Goal: Transaction & Acquisition: Purchase product/service

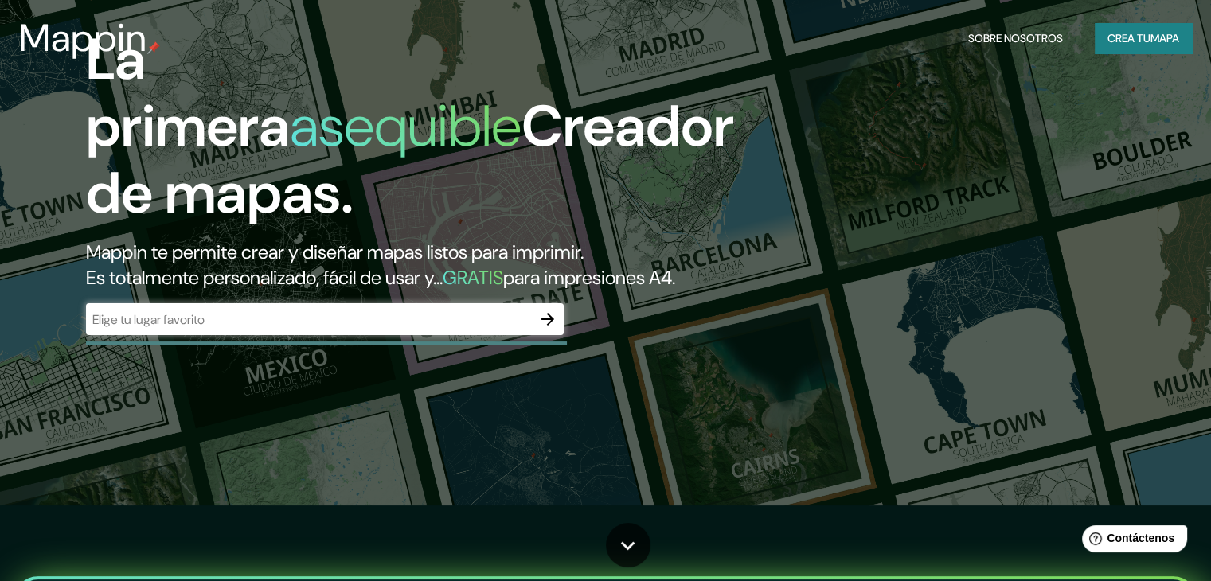
scroll to position [80, 0]
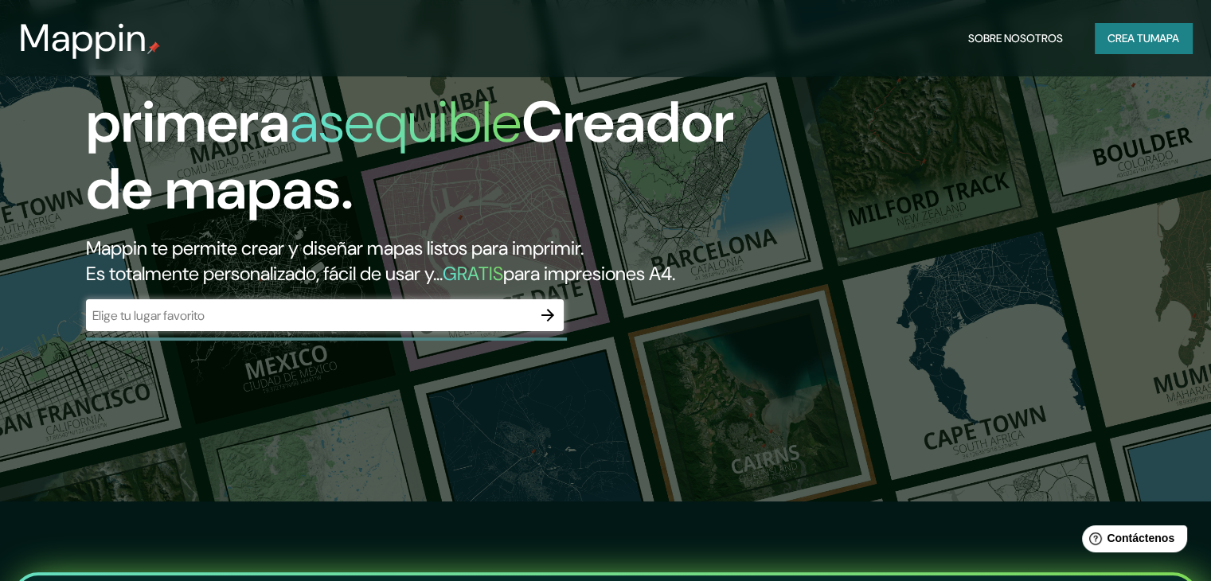
click at [1144, 41] on font "Crea tu" at bounding box center [1129, 38] width 43 height 14
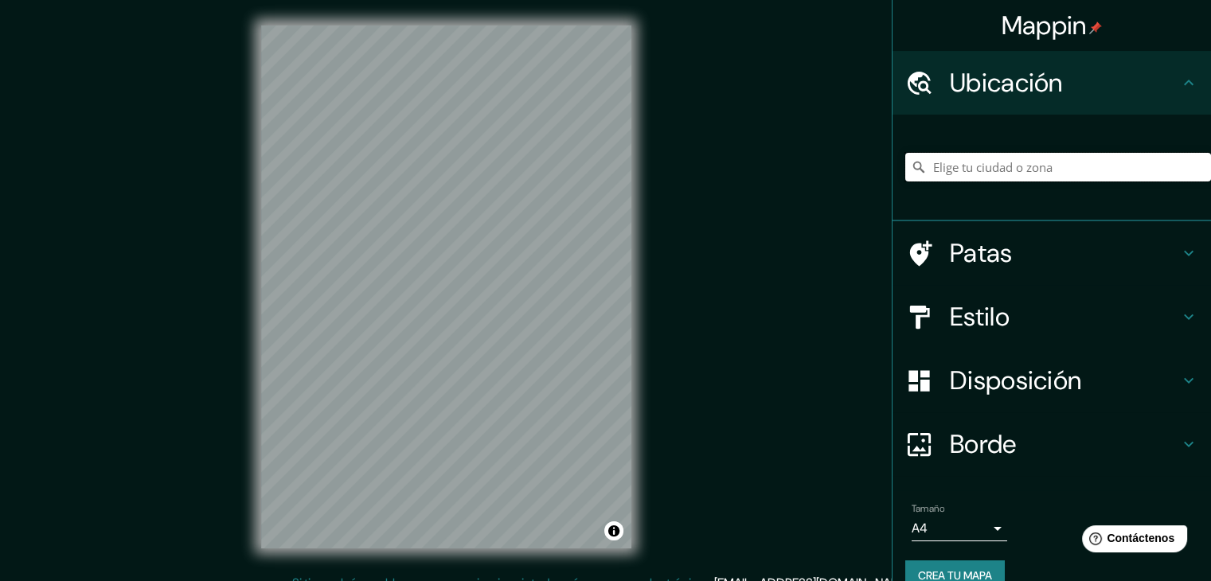
click at [1082, 170] on input "Elige tu ciudad o zona" at bounding box center [1058, 167] width 306 height 29
paste input "300 [PERSON_NAME]"
click at [221, 234] on div "Mappin Ubicación [PERSON_NAME], [GEOGRAPHIC_DATA] - [GEOGRAPHIC_DATA], 0102, [G…" at bounding box center [605, 300] width 1211 height 600
click at [991, 170] on input "[PERSON_NAME], [GEOGRAPHIC_DATA] - [GEOGRAPHIC_DATA], 0102, [GEOGRAPHIC_DATA]" at bounding box center [1058, 167] width 306 height 29
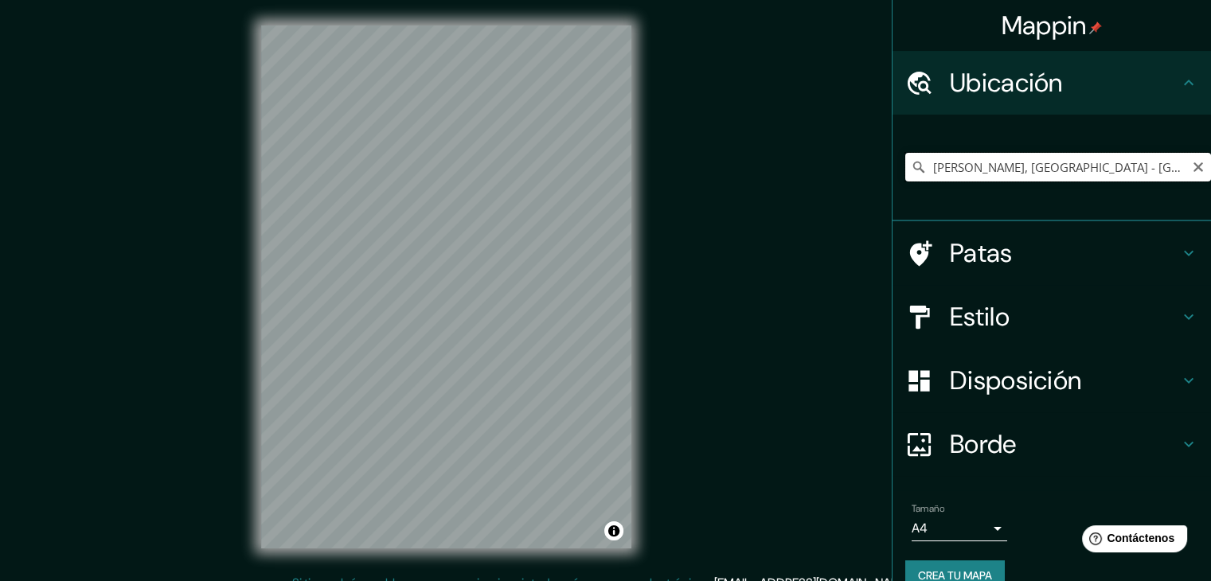
click at [991, 170] on input "[PERSON_NAME], [GEOGRAPHIC_DATA] - [GEOGRAPHIC_DATA], 0102, [GEOGRAPHIC_DATA]" at bounding box center [1058, 167] width 306 height 29
paste input ". [PERSON_NAME] [PERSON_NAME] 300, [GEOGRAPHIC_DATA]"
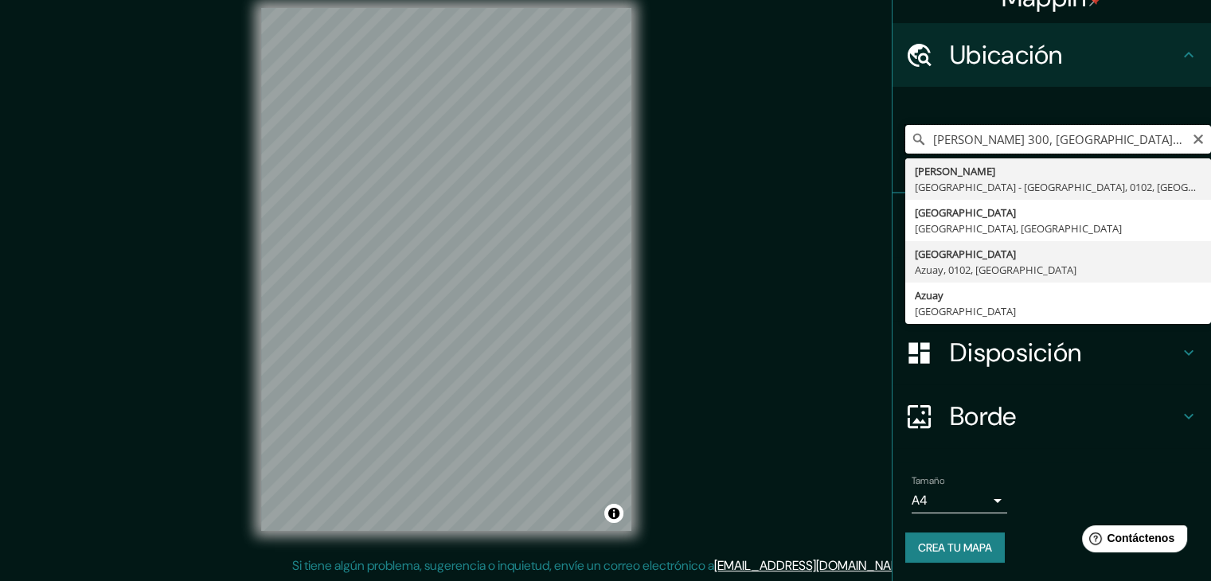
scroll to position [18, 0]
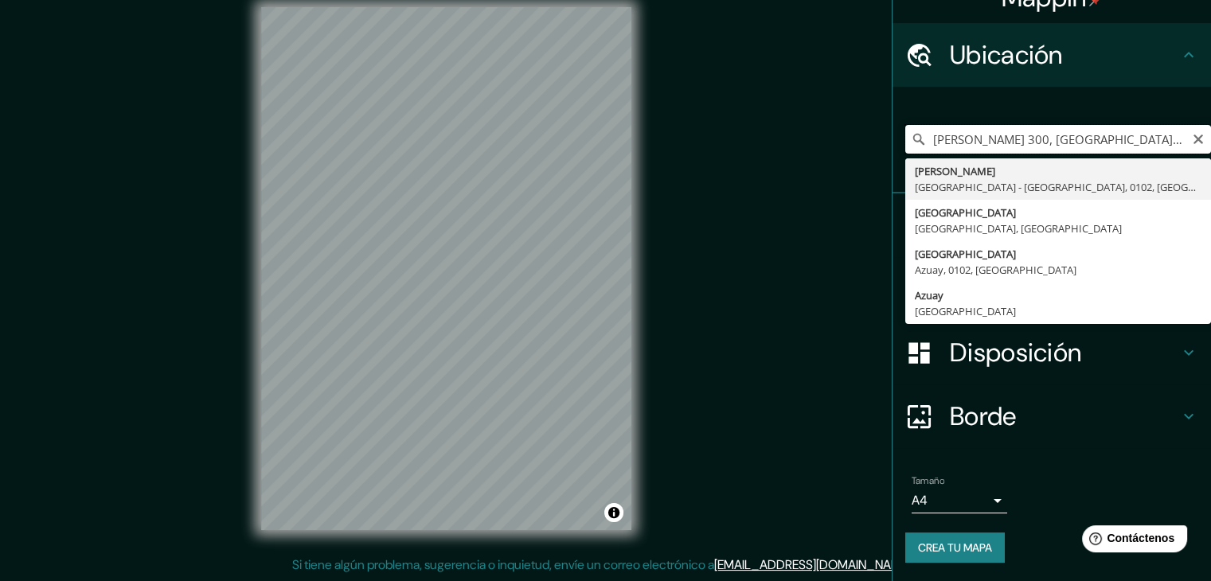
drag, startPoint x: 937, startPoint y: 143, endPoint x: 911, endPoint y: 143, distance: 25.5
click at [911, 143] on div "[PERSON_NAME] 300, [GEOGRAPHIC_DATA], [GEOGRAPHIC_DATA] [PERSON_NAME] [GEOGRAPH…" at bounding box center [1058, 139] width 306 height 29
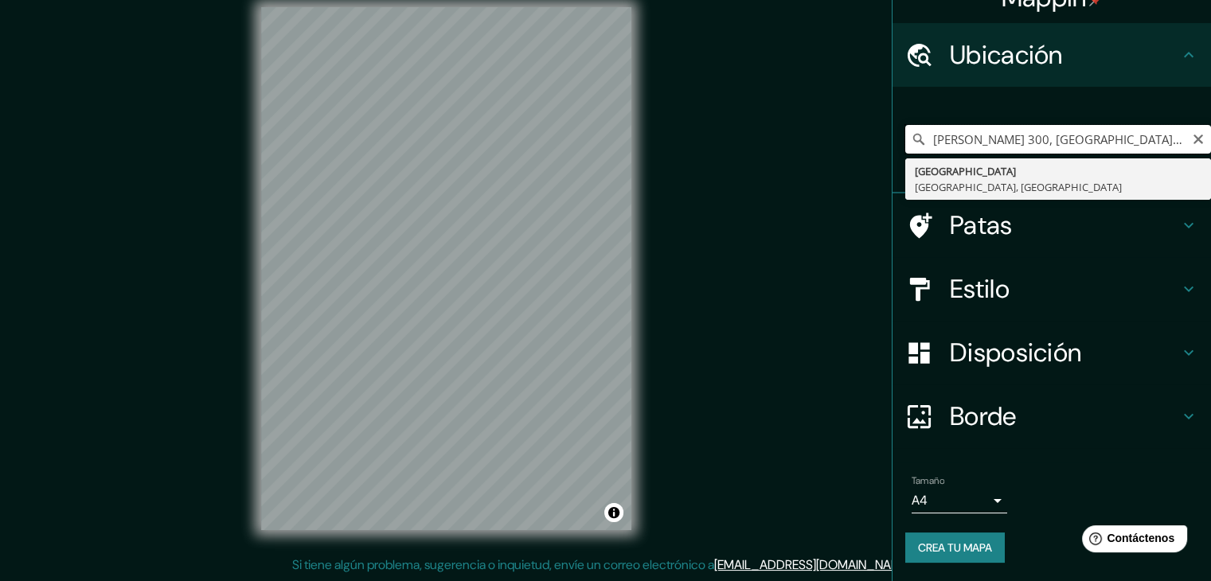
click at [1054, 128] on input "[PERSON_NAME] 300, [GEOGRAPHIC_DATA], [GEOGRAPHIC_DATA]" at bounding box center [1058, 139] width 306 height 29
type input "[PERSON_NAME], [GEOGRAPHIC_DATA] - [GEOGRAPHIC_DATA], 0102, [GEOGRAPHIC_DATA]"
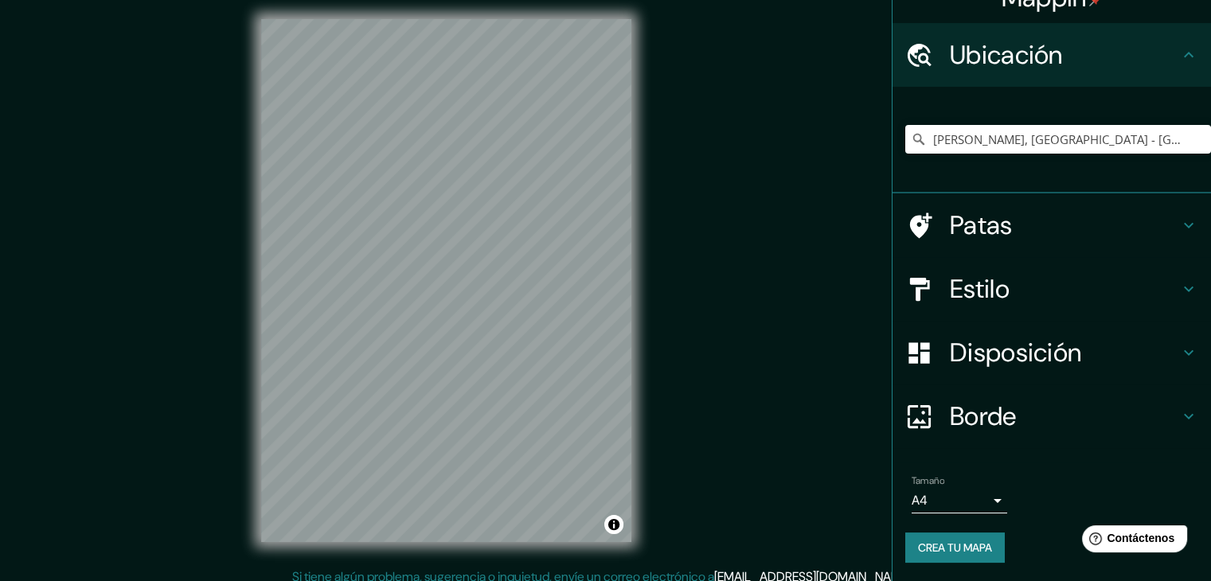
scroll to position [0, 0]
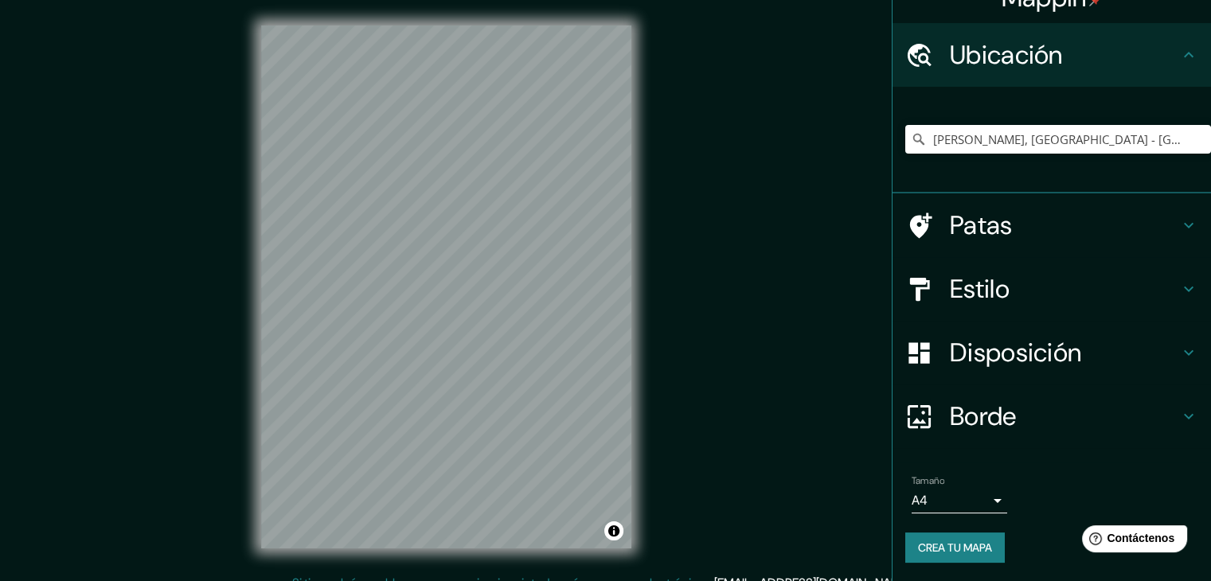
click at [1015, 231] on h4 "Patas" at bounding box center [1064, 225] width 229 height 32
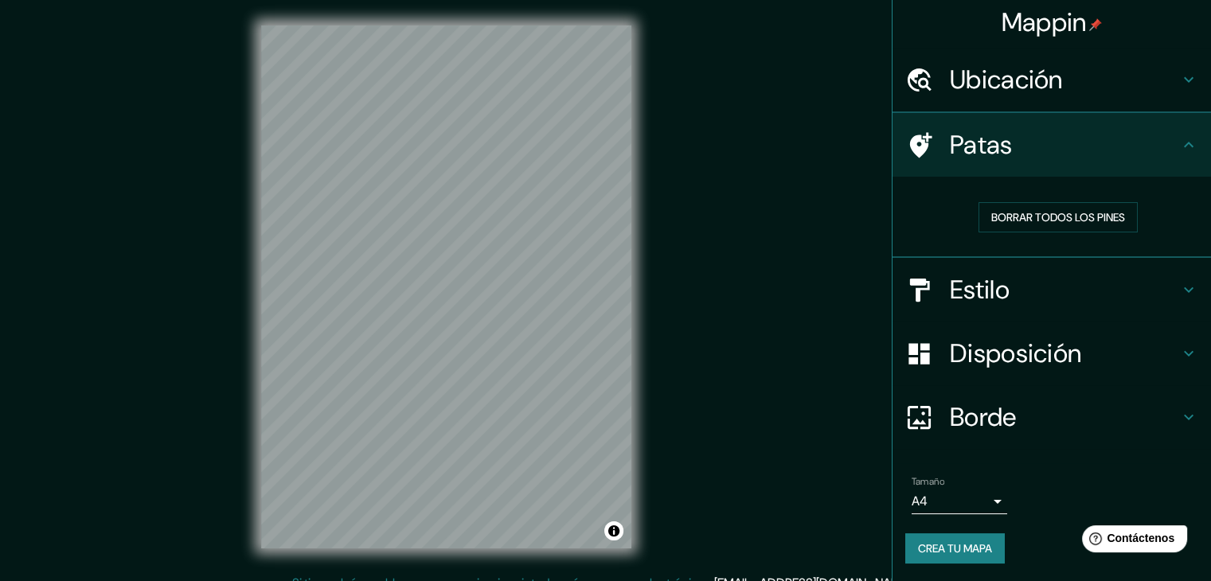
scroll to position [4, 0]
click at [1038, 213] on font "Borrar todos los pines" at bounding box center [1058, 216] width 134 height 14
click at [993, 280] on font "Estilo" at bounding box center [980, 290] width 60 height 33
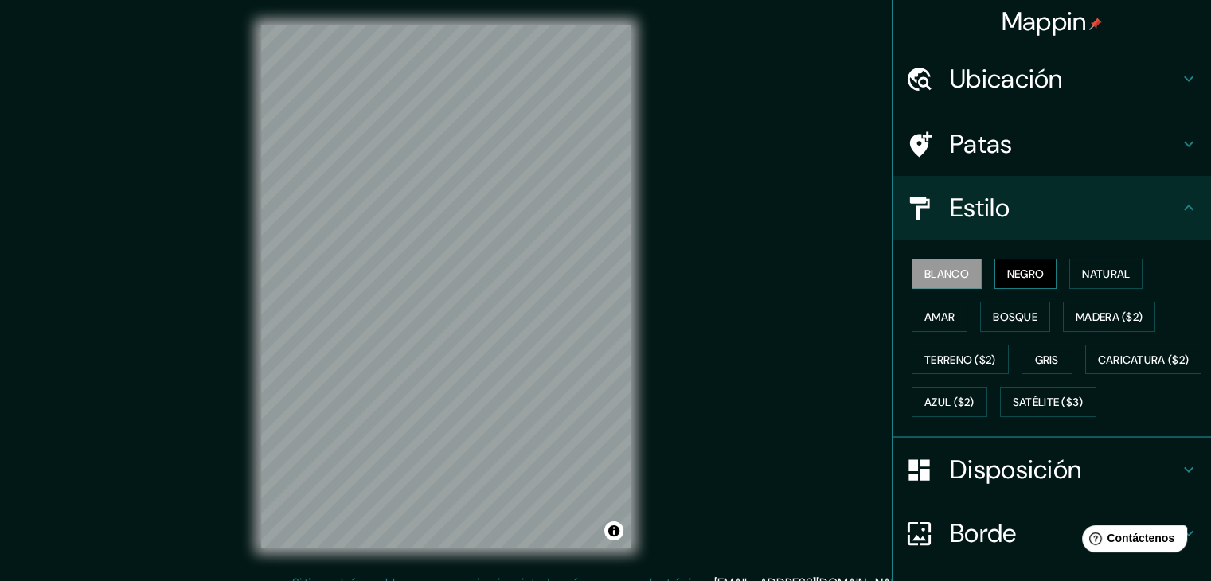
click at [1015, 277] on font "Negro" at bounding box center [1025, 274] width 37 height 14
click at [956, 271] on font "Blanco" at bounding box center [947, 274] width 45 height 14
click at [976, 271] on div "Blanco Negro Natural Amar Bosque Madera ($2) Terreno ($2) Gris Caricatura ($2) …" at bounding box center [1058, 337] width 306 height 171
click at [995, 271] on button "Negro" at bounding box center [1026, 274] width 63 height 30
click at [1070, 267] on button "Natural" at bounding box center [1106, 274] width 73 height 30
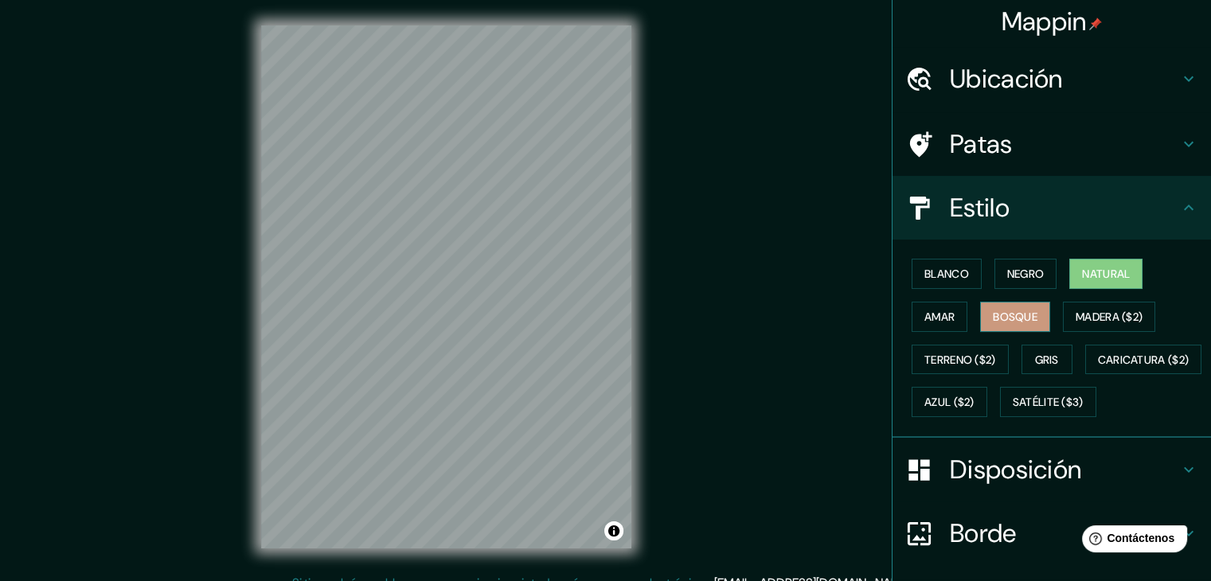
click at [993, 323] on font "Bosque" at bounding box center [1015, 317] width 45 height 21
click at [1083, 311] on font "Madera ($2)" at bounding box center [1109, 317] width 67 height 14
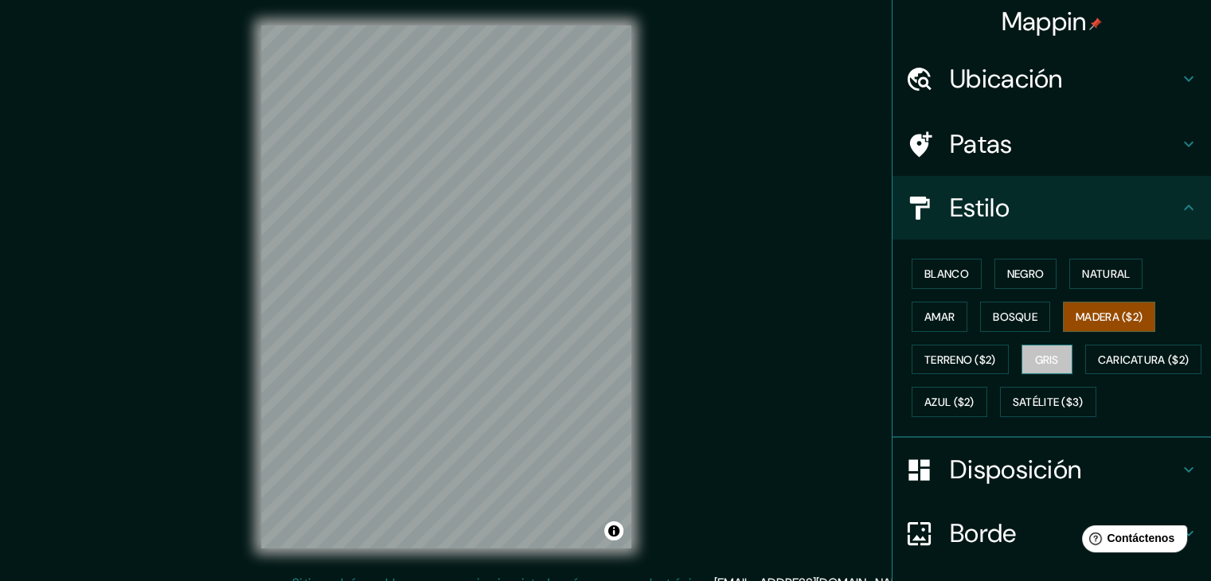
click at [1040, 359] on font "Gris" at bounding box center [1047, 360] width 24 height 14
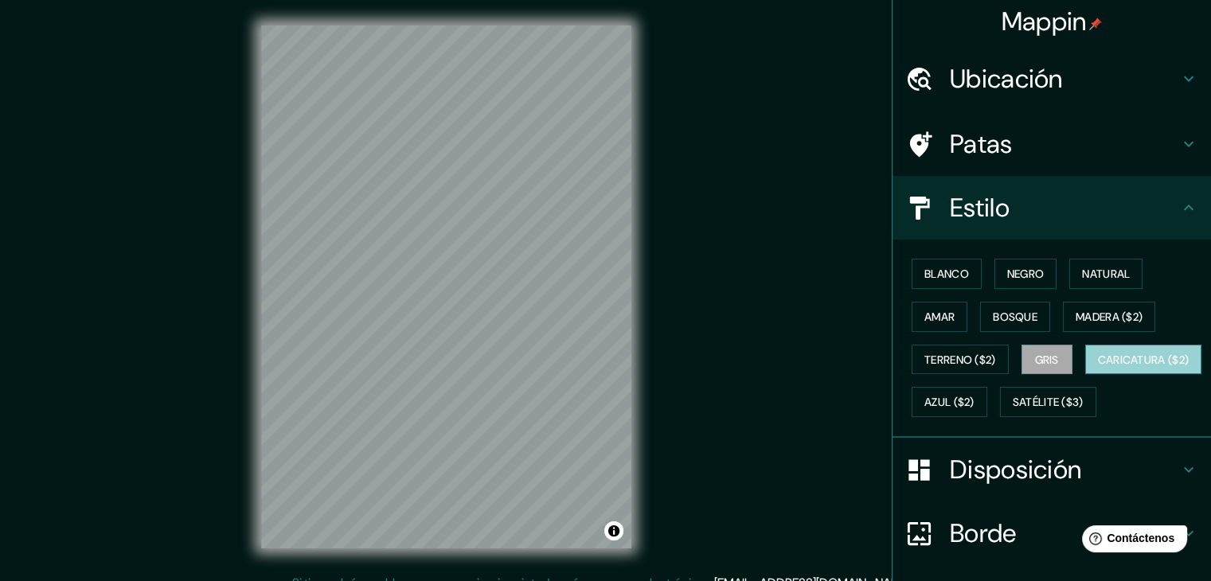
click at [1098, 367] on font "Caricatura ($2)" at bounding box center [1144, 360] width 92 height 14
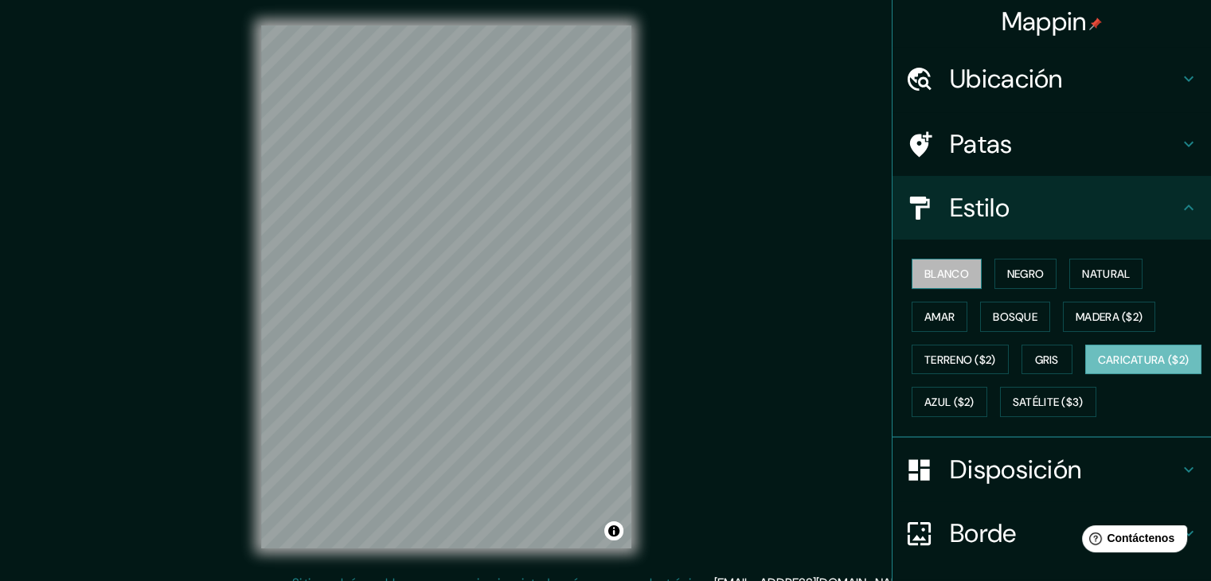
click at [928, 267] on font "Blanco" at bounding box center [947, 274] width 45 height 14
click at [1023, 280] on font "Negro" at bounding box center [1025, 274] width 37 height 14
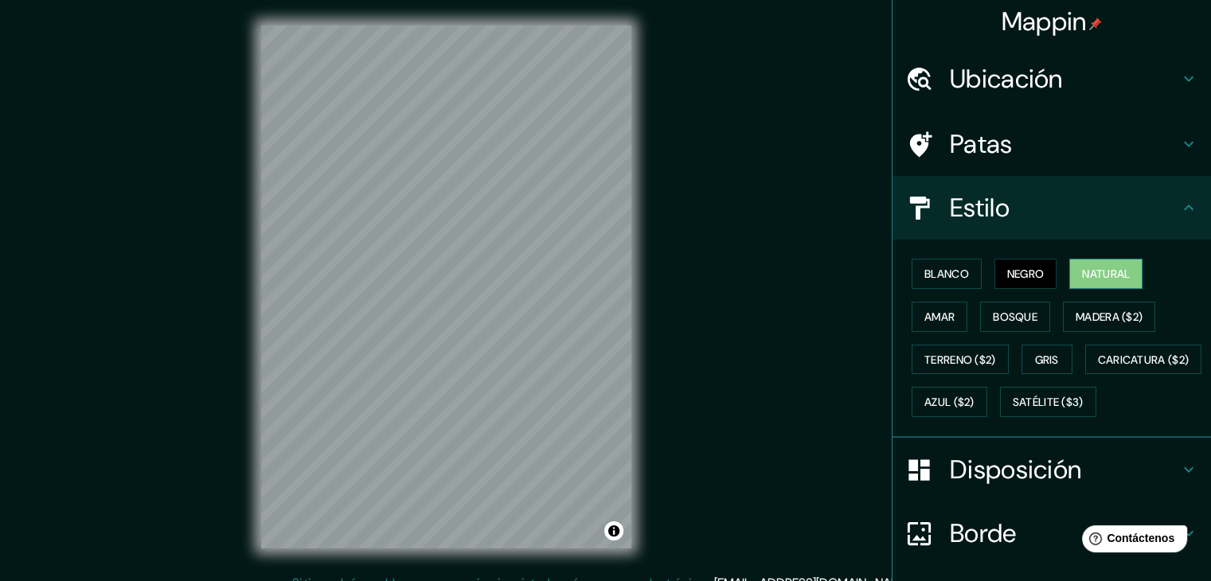
click at [1111, 274] on font "Natural" at bounding box center [1106, 274] width 48 height 14
click at [930, 303] on button "Amar" at bounding box center [940, 317] width 56 height 30
click at [1082, 279] on font "Natural" at bounding box center [1106, 274] width 48 height 14
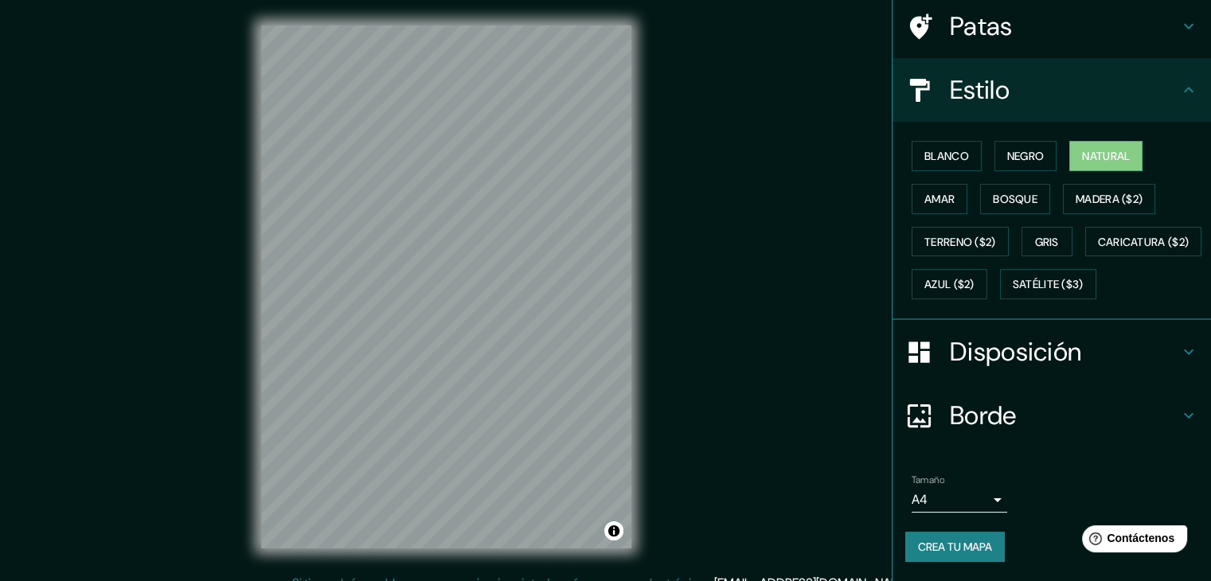
click at [1029, 344] on font "Disposición" at bounding box center [1015, 351] width 131 height 33
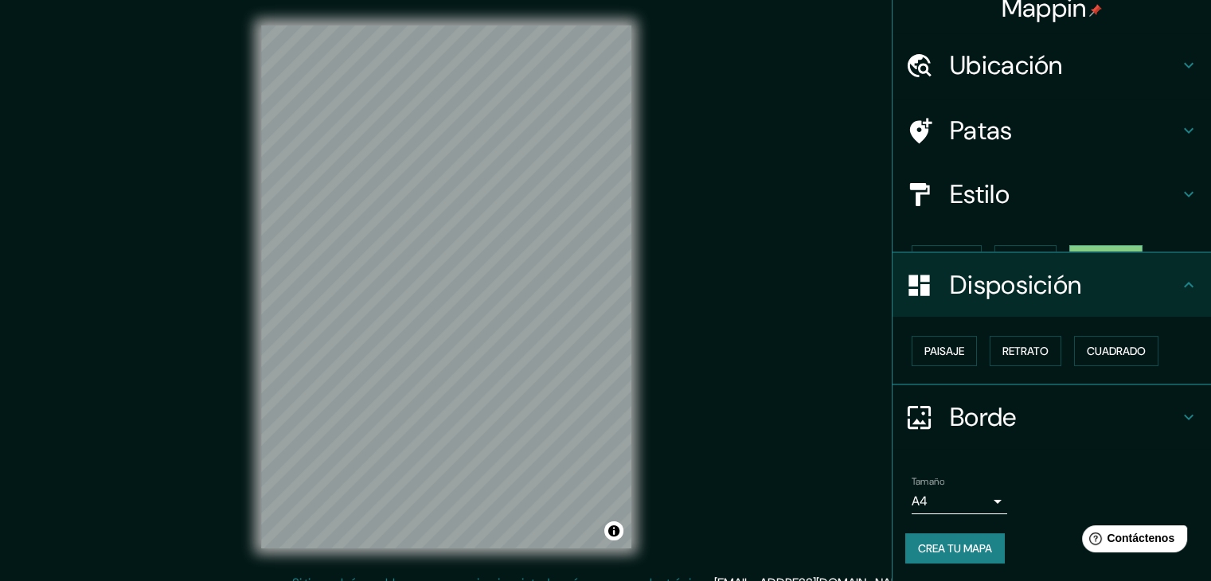
scroll to position [0, 0]
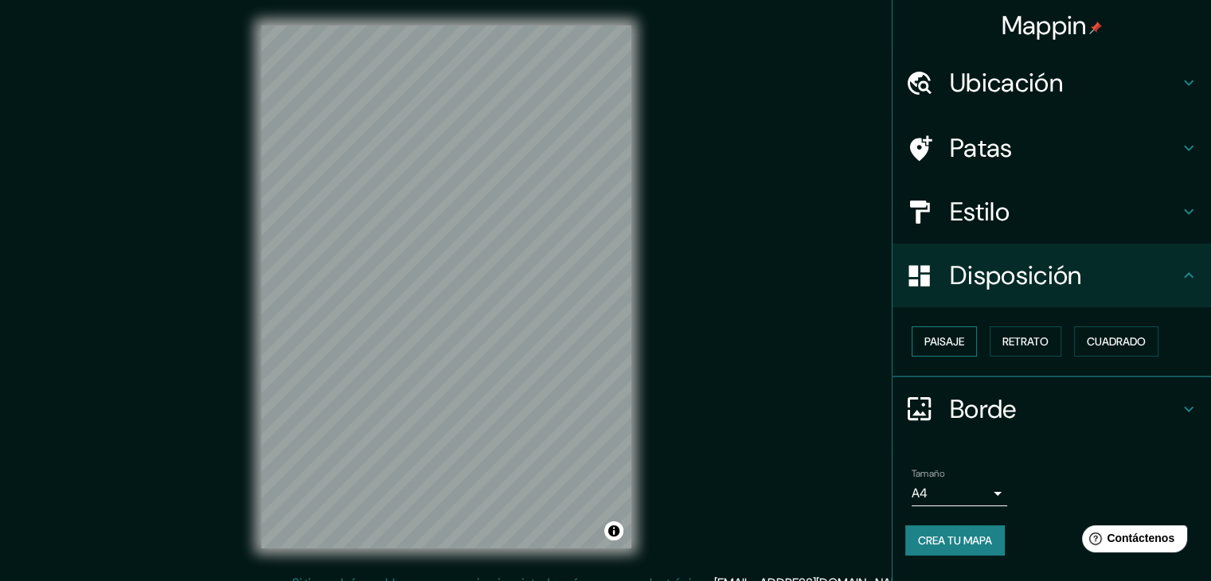
click at [952, 343] on font "Paisaje" at bounding box center [945, 341] width 40 height 14
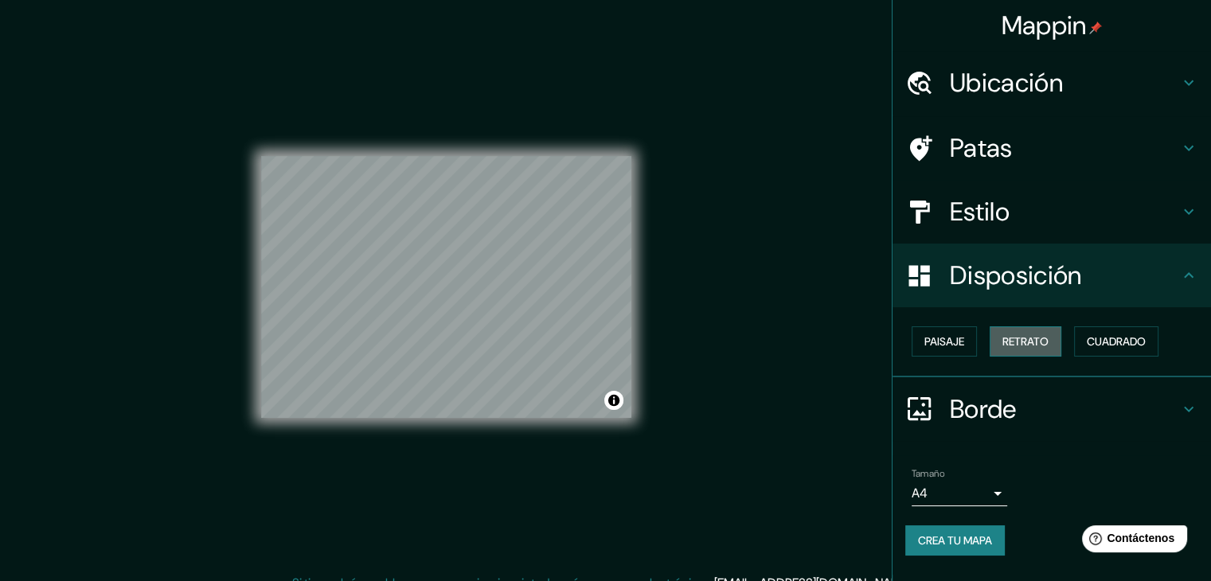
click at [1047, 342] on font "Retrato" at bounding box center [1026, 341] width 46 height 14
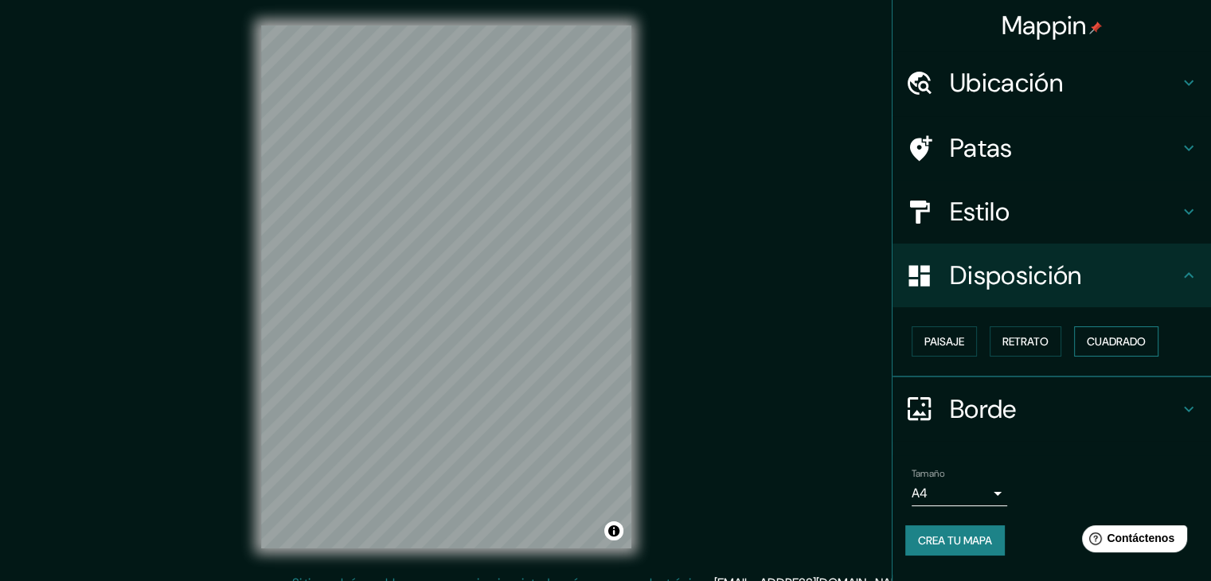
click at [1109, 343] on font "Cuadrado" at bounding box center [1116, 341] width 59 height 14
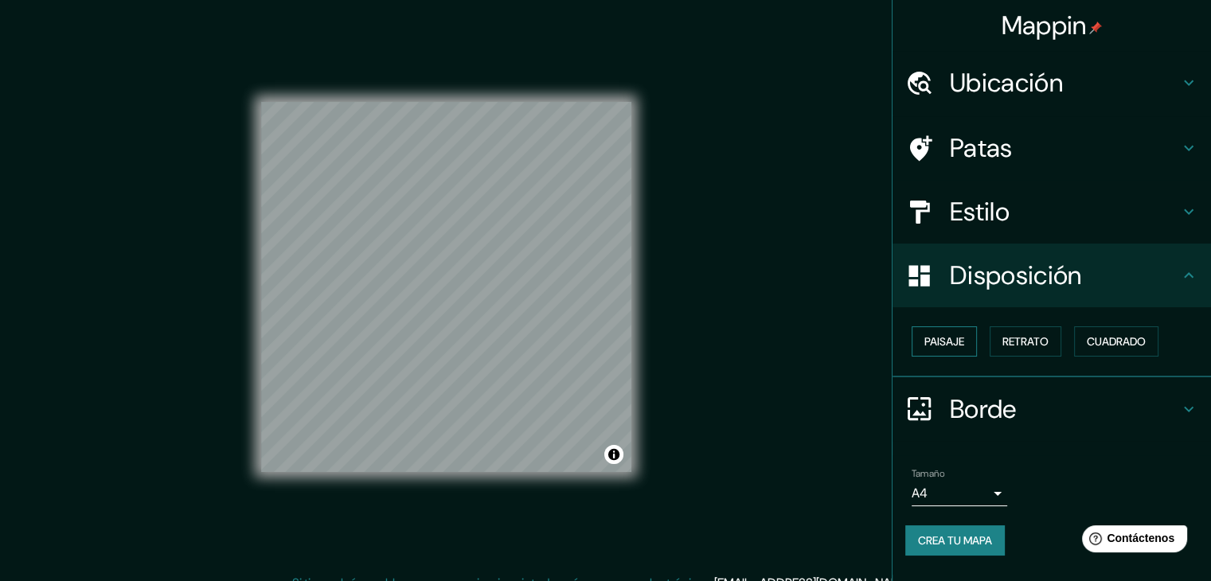
click at [960, 350] on font "Paisaje" at bounding box center [945, 341] width 40 height 21
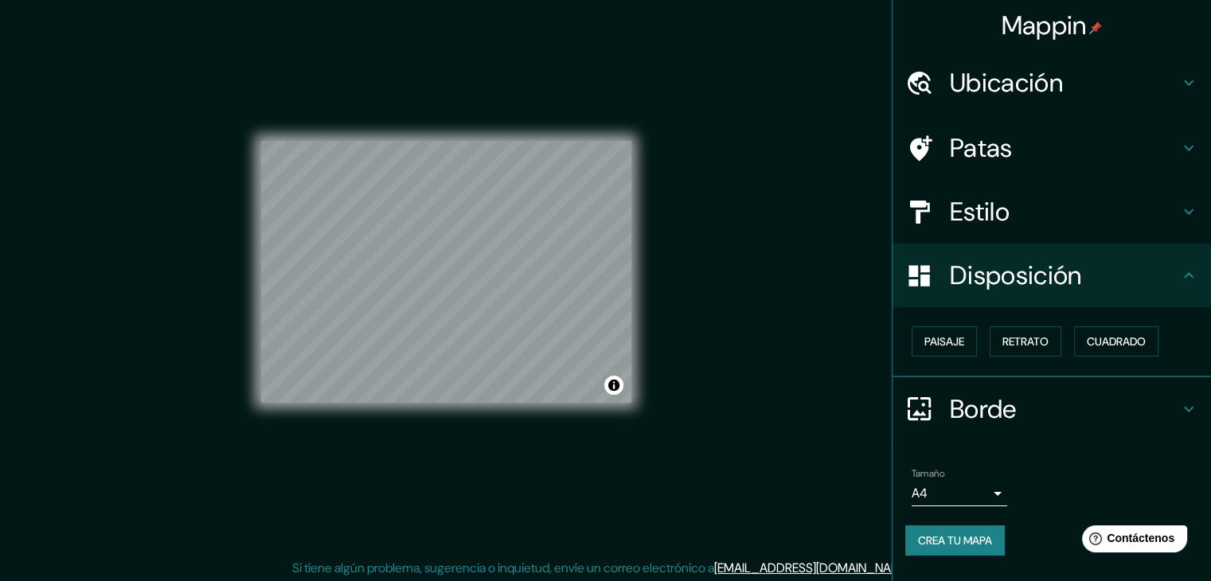
scroll to position [18, 0]
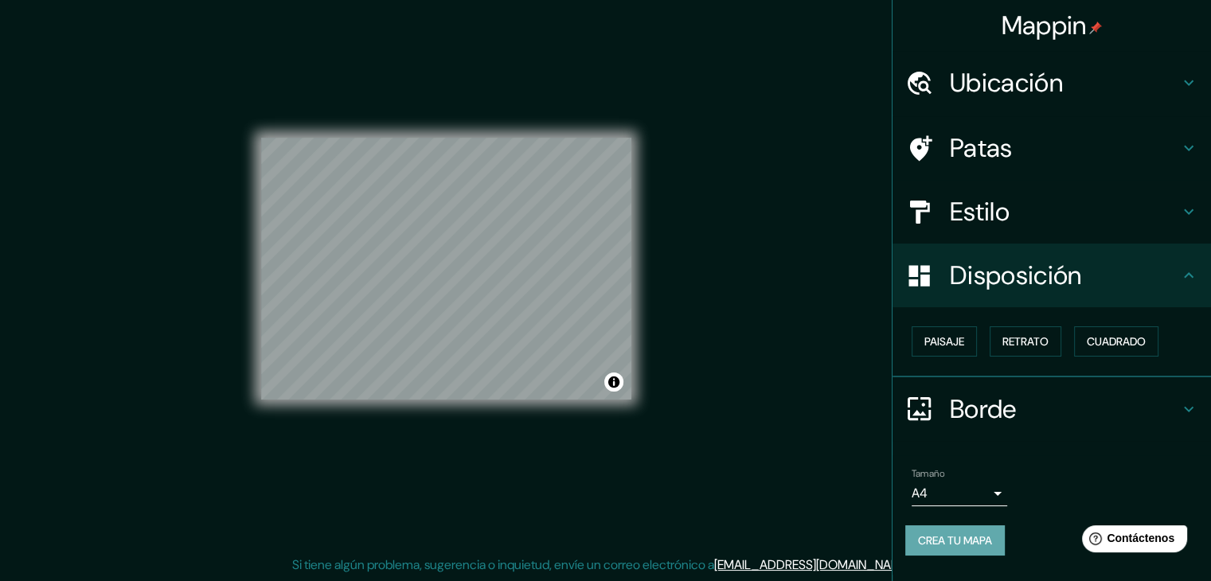
click at [991, 534] on font "Crea tu mapa" at bounding box center [955, 541] width 74 height 14
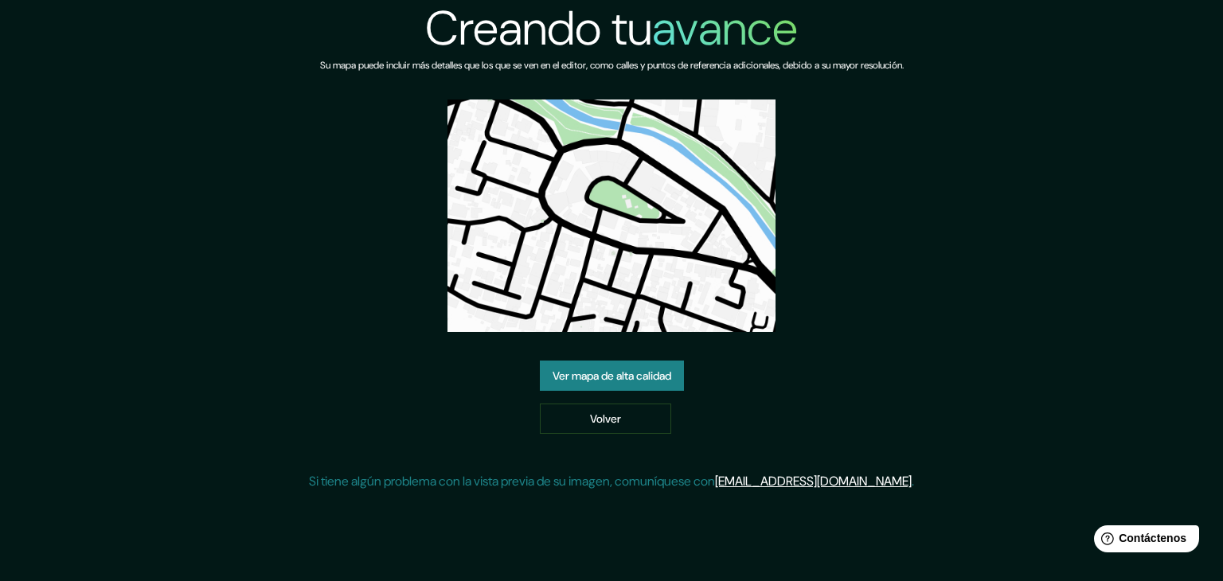
click at [601, 386] on link "Ver mapa de alta calidad" at bounding box center [612, 376] width 144 height 30
